Goal: Task Accomplishment & Management: Manage account settings

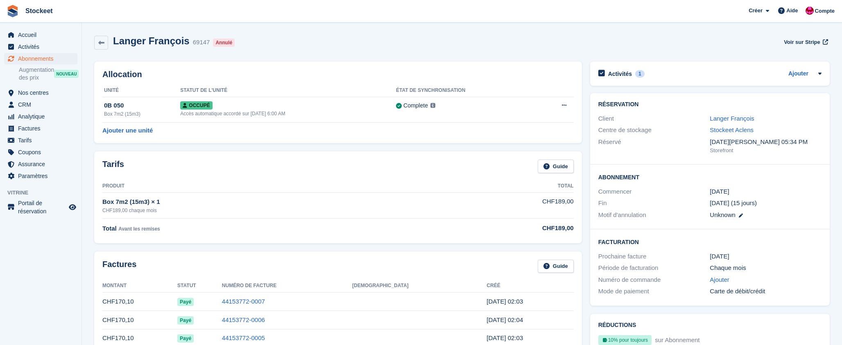
scroll to position [116, 0]
click at [36, 57] on span "Abonnements" at bounding box center [42, 58] width 49 height 11
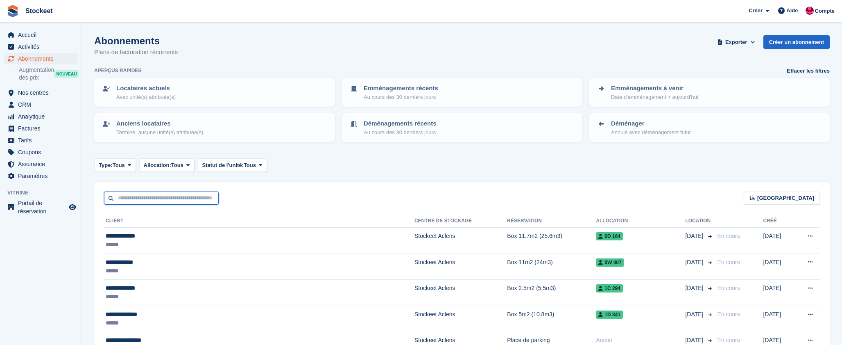
click at [173, 195] on input "text" at bounding box center [161, 198] width 115 height 14
type input "********"
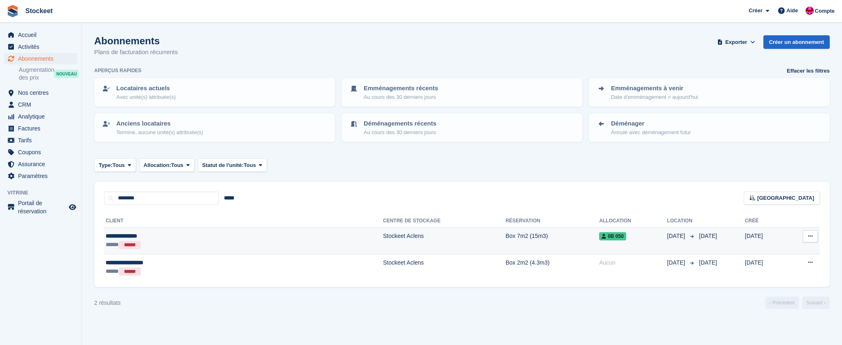
click at [175, 240] on div "***** ******" at bounding box center [170, 244] width 129 height 9
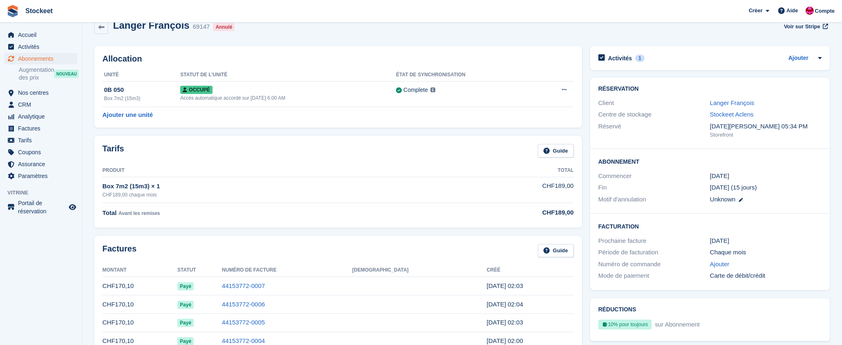
scroll to position [16, 0]
click at [560, 91] on button at bounding box center [564, 89] width 15 height 12
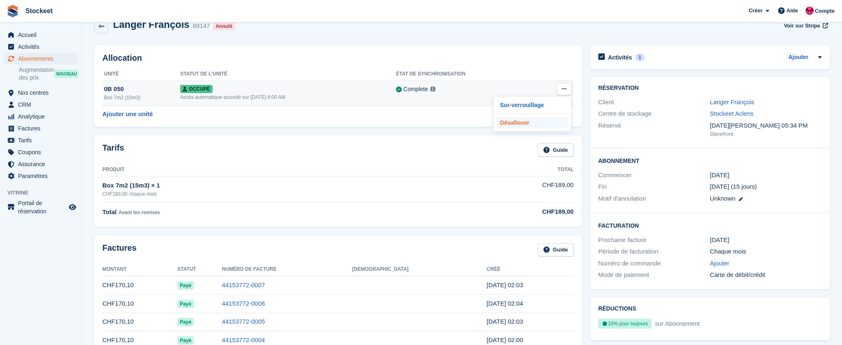
click at [528, 125] on p "Désallouer" at bounding box center [532, 122] width 71 height 11
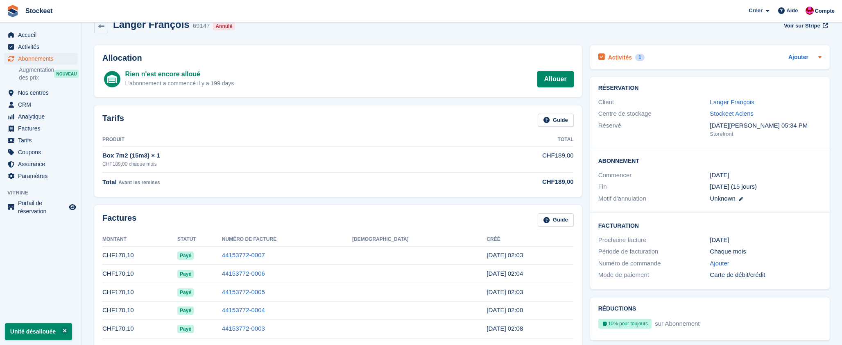
click at [625, 59] on h2 "Activités" at bounding box center [620, 57] width 24 height 7
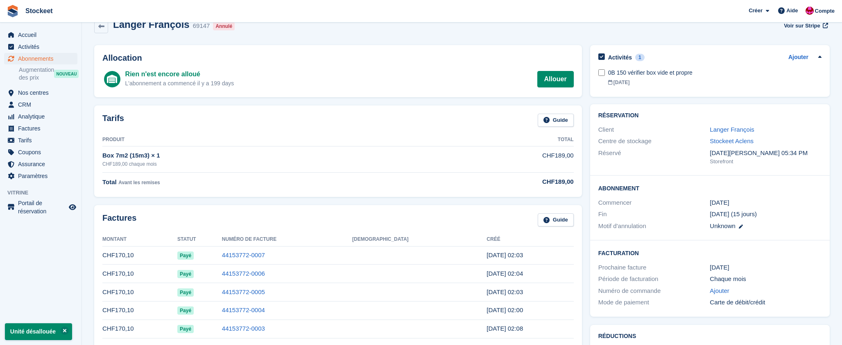
click at [595, 32] on div "Langer François 69147 Annulé Voir sur Stripe" at bounding box center [462, 26] width 736 height 15
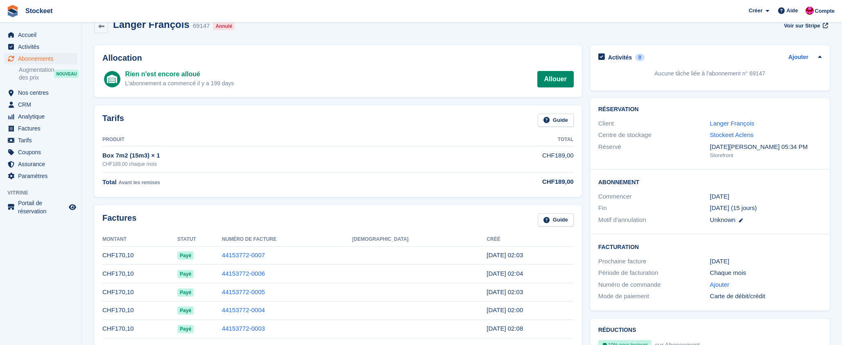
click at [38, 58] on span "Abonnements" at bounding box center [42, 58] width 49 height 11
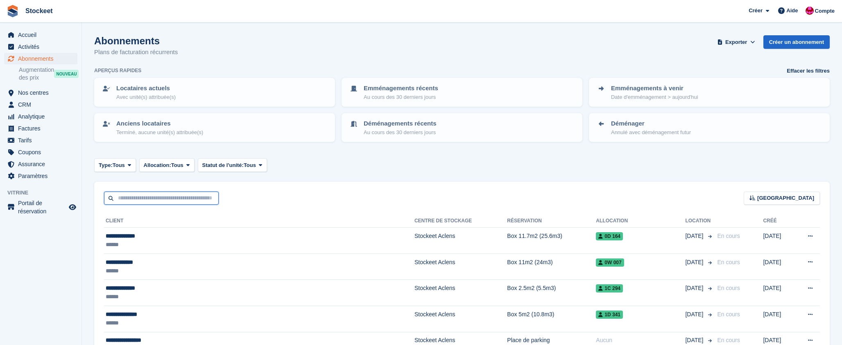
click at [152, 193] on input "text" at bounding box center [161, 198] width 115 height 14
type input "*****"
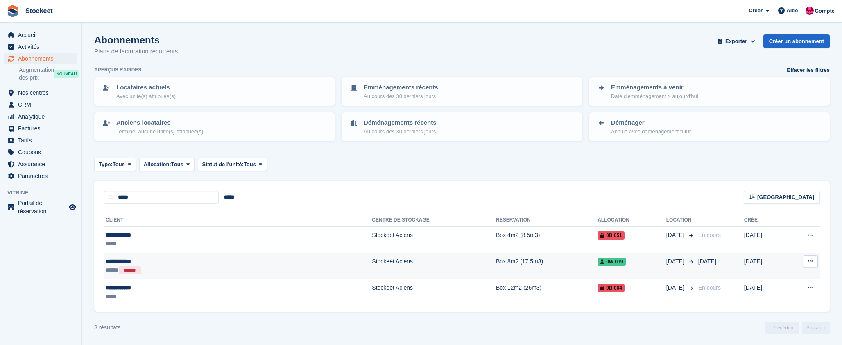
scroll to position [1, 0]
click at [372, 263] on td "Stockeet Aclens" at bounding box center [434, 265] width 124 height 27
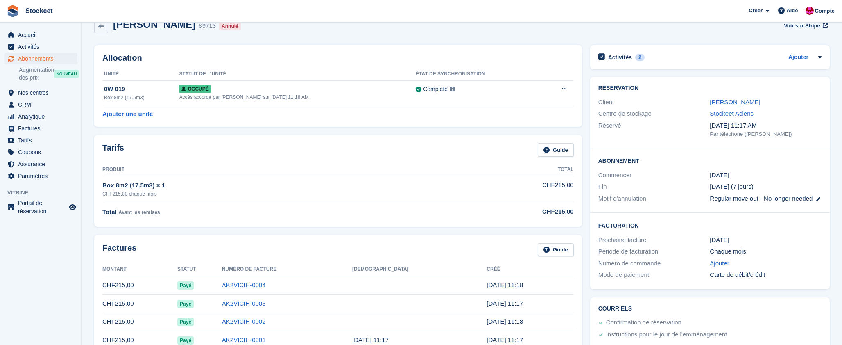
scroll to position [16, 0]
